Goal: Task Accomplishment & Management: Manage account settings

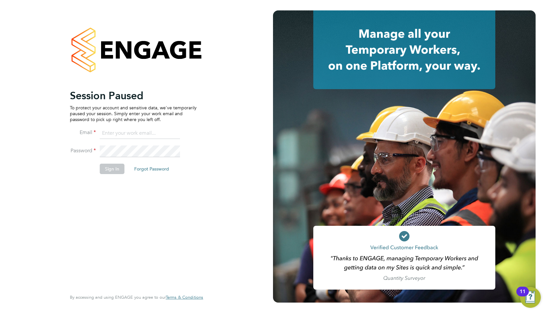
click at [134, 131] on input at bounding box center [140, 133] width 80 height 12
type input "resources@infinitivegroup.co.uk"
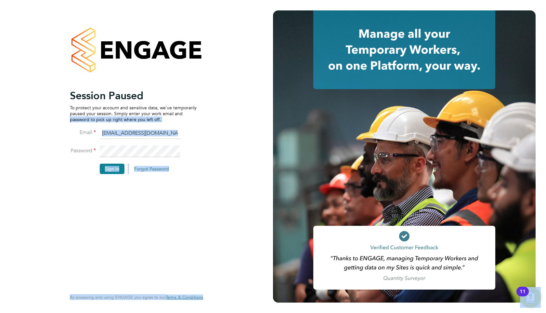
drag, startPoint x: 243, startPoint y: 134, endPoint x: 286, endPoint y: 157, distance: 48.9
click at [285, 157] on app-barbie "Session Paused To protect your account and sensitive data, we've temporarily pa…" at bounding box center [273, 156] width 546 height 313
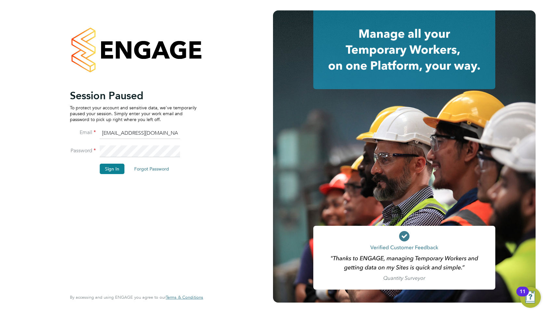
click at [269, 177] on div "Session Paused To protect your account and sensitive data, we've temporarily pa…" at bounding box center [136, 156] width 273 height 313
click at [109, 171] on button "Sign In" at bounding box center [112, 169] width 25 height 10
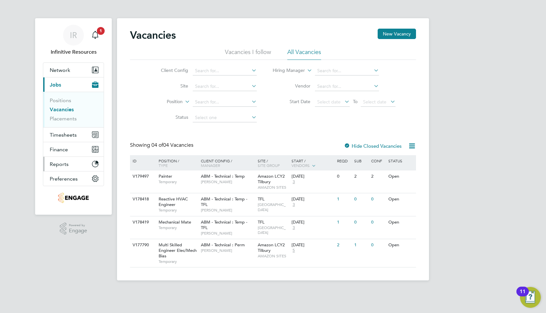
click at [99, 158] on button "Reports" at bounding box center [73, 164] width 60 height 14
